Goal: Information Seeking & Learning: Learn about a topic

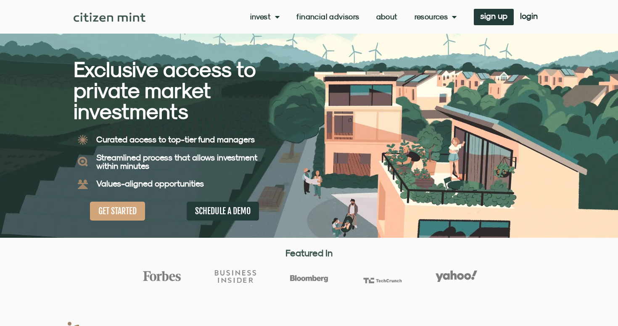
click at [263, 20] on link "Invest" at bounding box center [265, 17] width 30 height 8
click at [275, 32] on link "investments" at bounding box center [277, 30] width 55 height 19
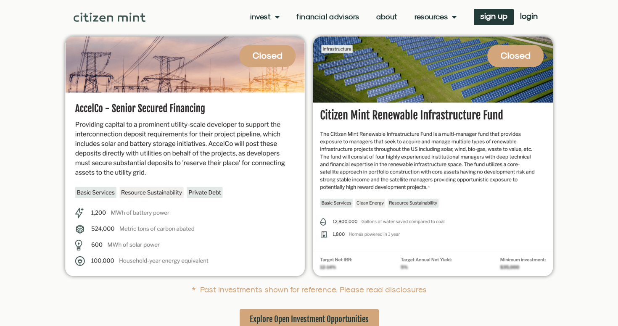
scroll to position [178, 0]
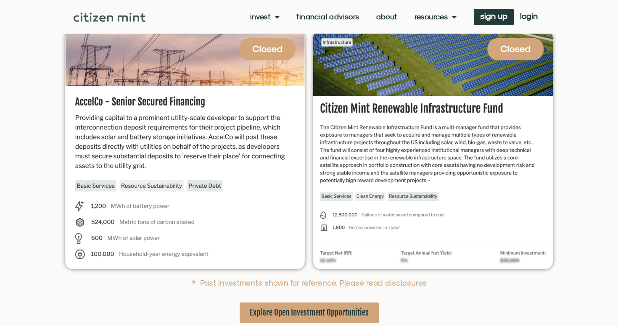
click at [39, 203] on section at bounding box center [309, 150] width 618 height 248
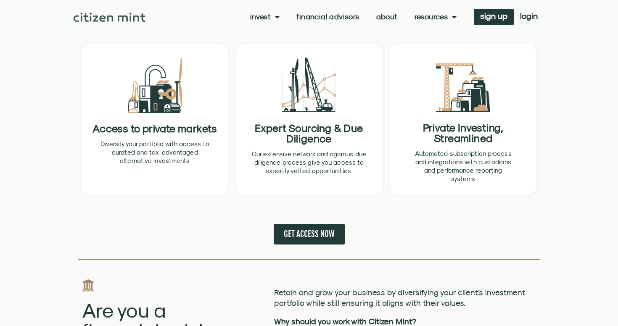
scroll to position [554, 0]
